Goal: Use online tool/utility: Use online tool/utility

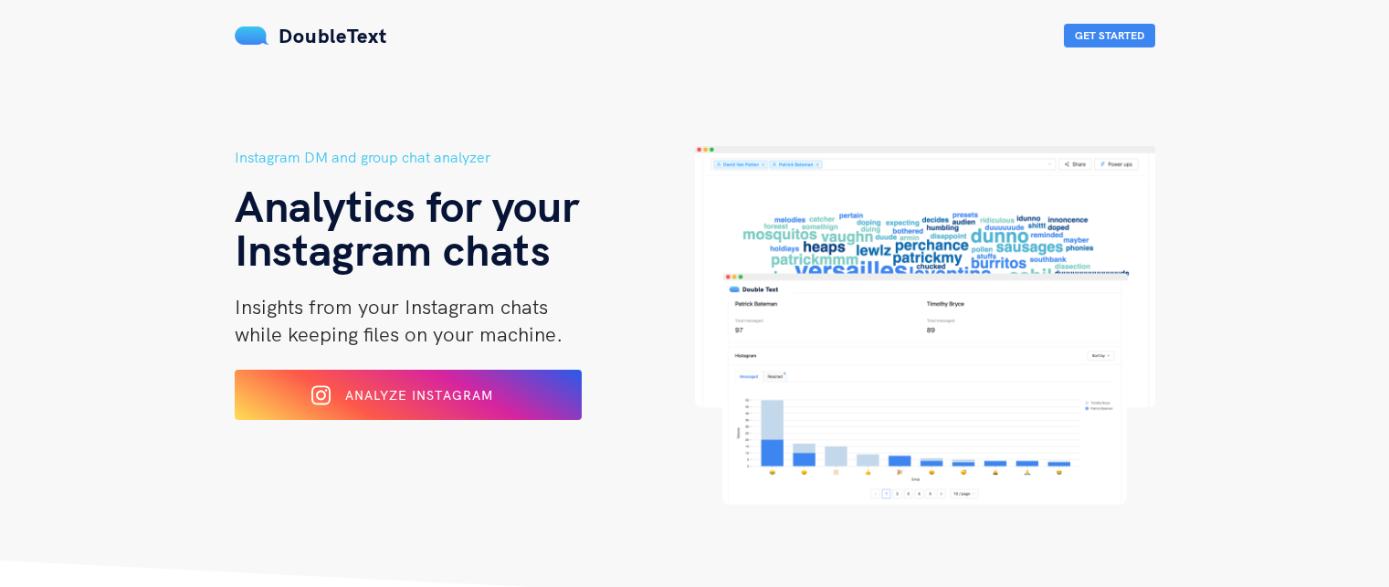
click at [434, 396] on span "Analyze Instagram" at bounding box center [419, 395] width 148 height 16
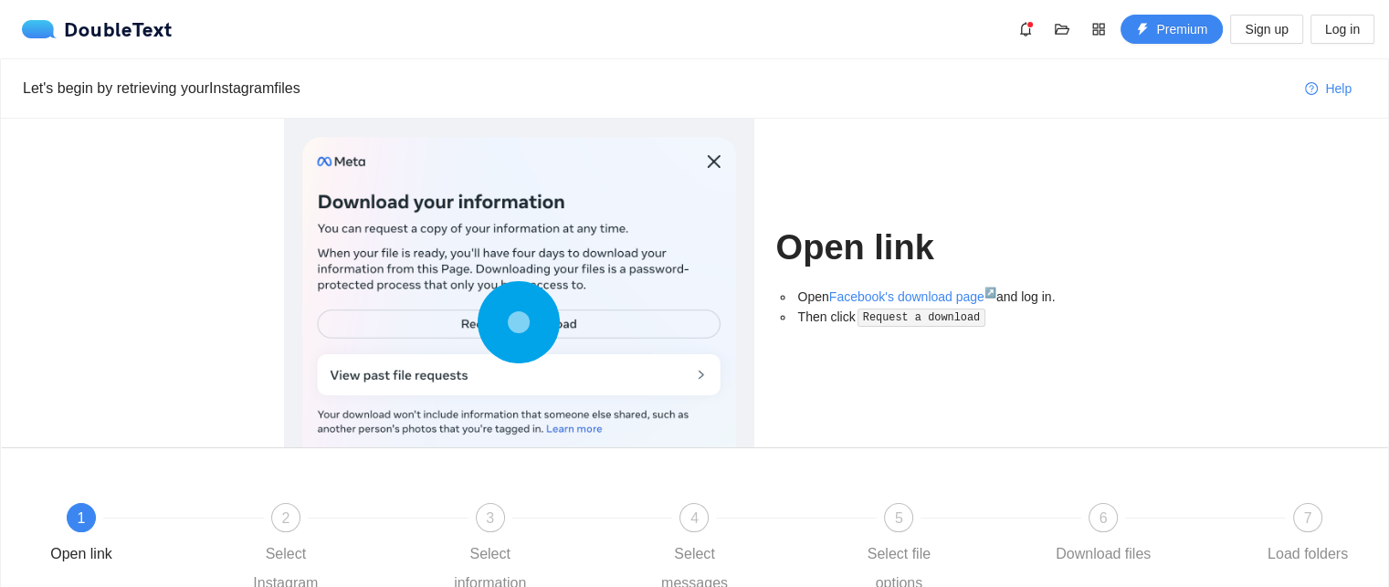
click at [493, 325] on icon at bounding box center [519, 322] width 82 height 82
click at [527, 324] on circle at bounding box center [519, 322] width 23 height 23
